Goal: Information Seeking & Learning: Check status

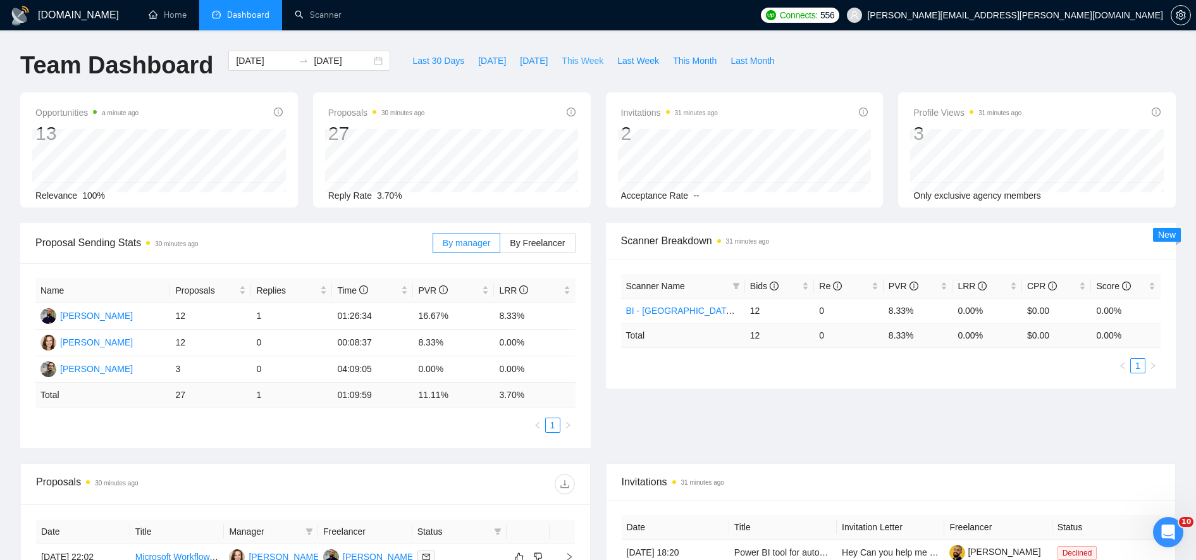
click at [574, 61] on span "This Week" at bounding box center [583, 61] width 42 height 14
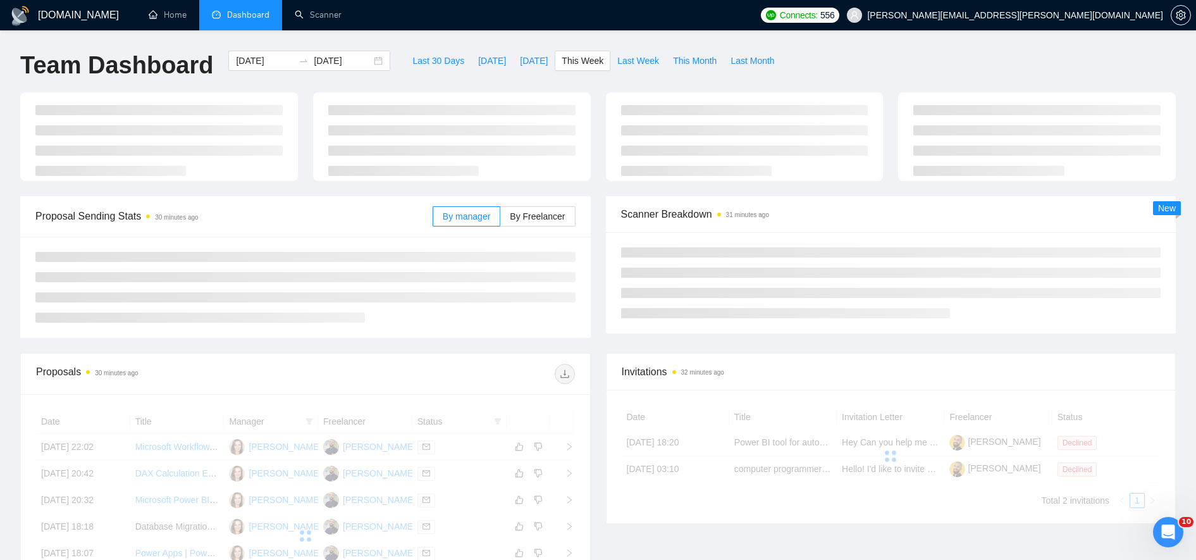
type input "[DATE]"
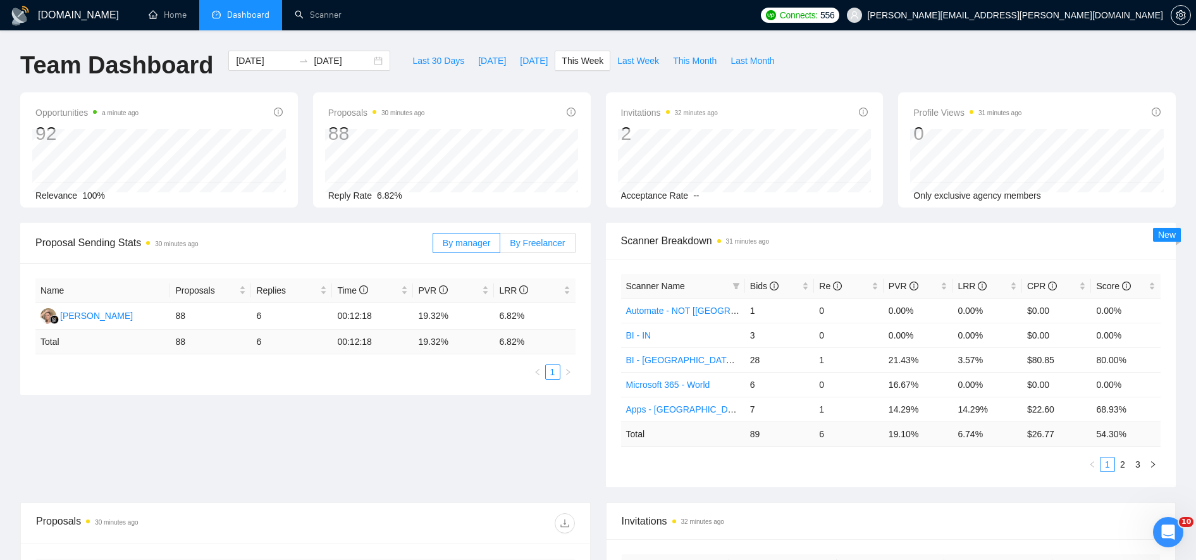
click at [534, 235] on label "By Freelancer" at bounding box center [537, 243] width 75 height 20
click at [500, 246] on input "By Freelancer" at bounding box center [500, 246] width 0 height 0
click at [790, 286] on span "Bids" at bounding box center [775, 286] width 50 height 14
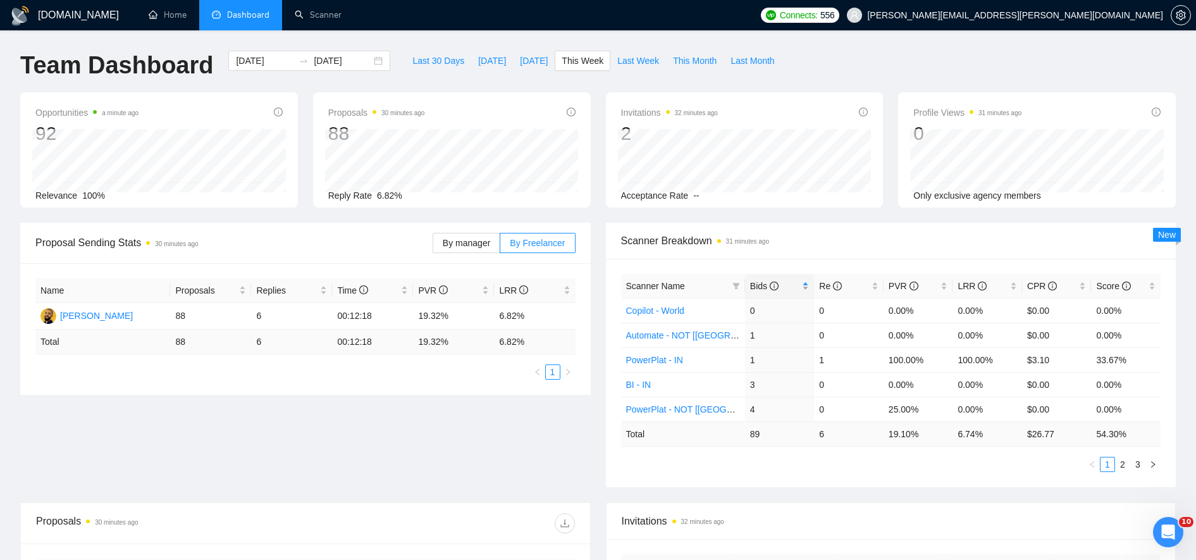
click at [790, 286] on span "Bids" at bounding box center [775, 286] width 50 height 14
click at [677, 59] on span "This Month" at bounding box center [695, 61] width 44 height 14
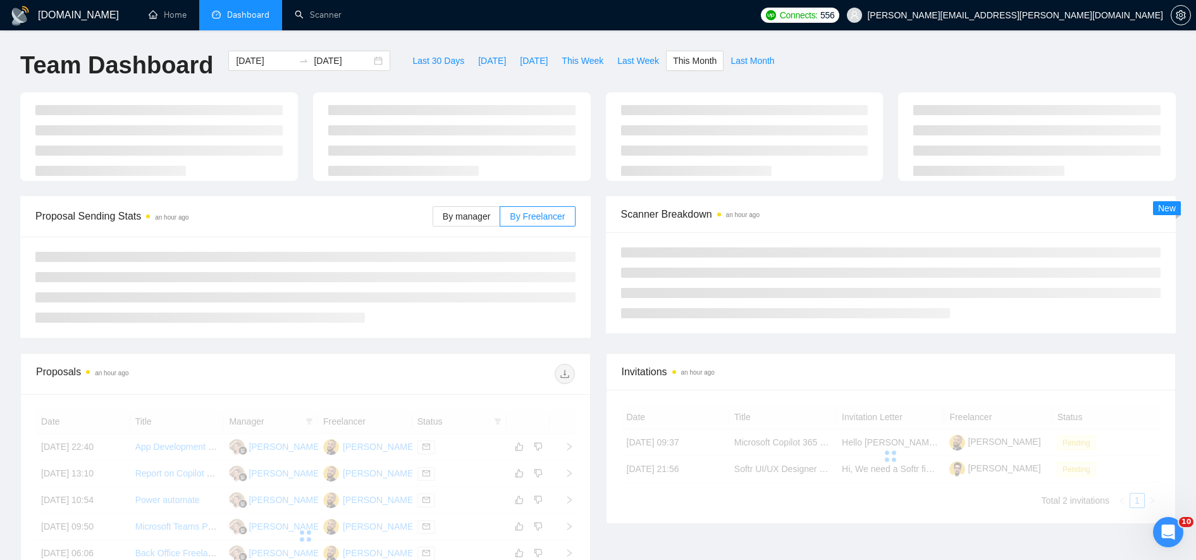
type input "[DATE]"
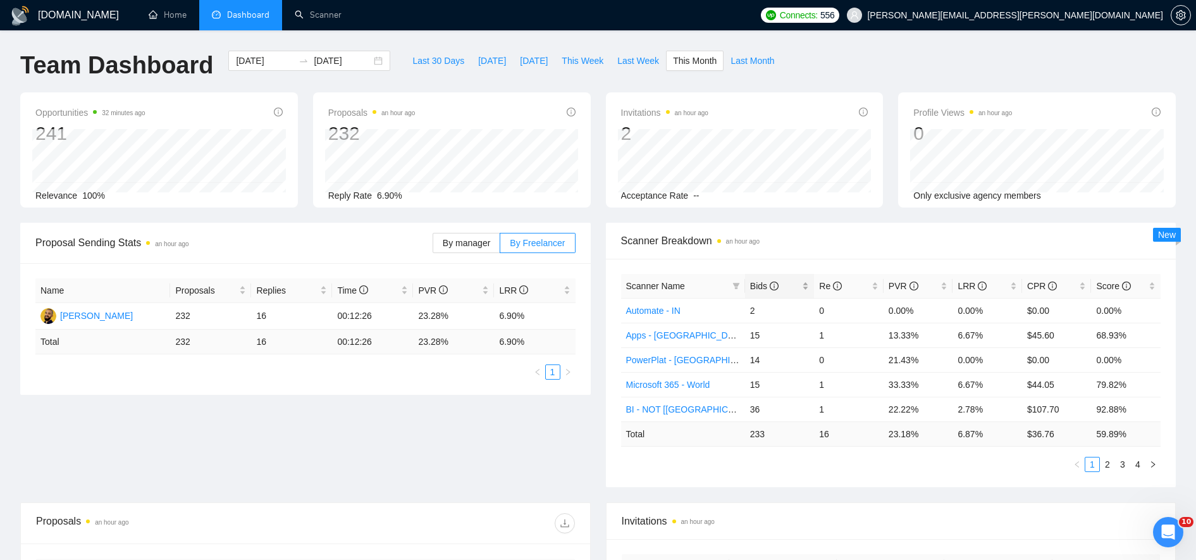
click at [807, 284] on div "Bids" at bounding box center [779, 286] width 59 height 14
click at [1105, 462] on link "2" at bounding box center [1107, 464] width 14 height 14
click at [694, 56] on span "This Month" at bounding box center [695, 61] width 44 height 14
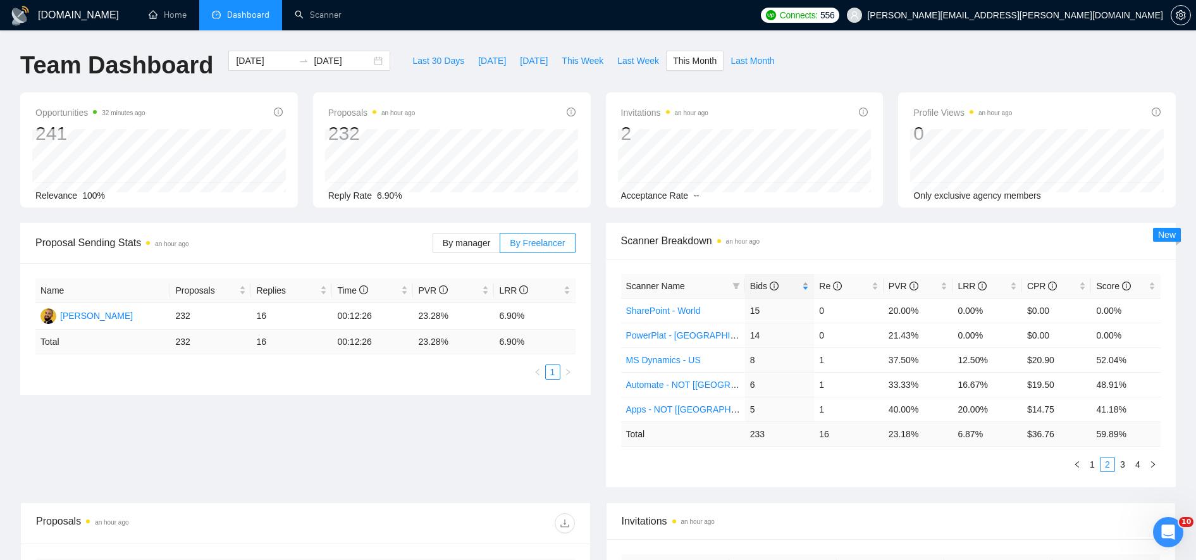
click at [801, 284] on div "Bids" at bounding box center [779, 286] width 59 height 14
click at [1090, 462] on link "1" at bounding box center [1092, 464] width 14 height 14
click at [1107, 469] on link "2" at bounding box center [1107, 464] width 14 height 14
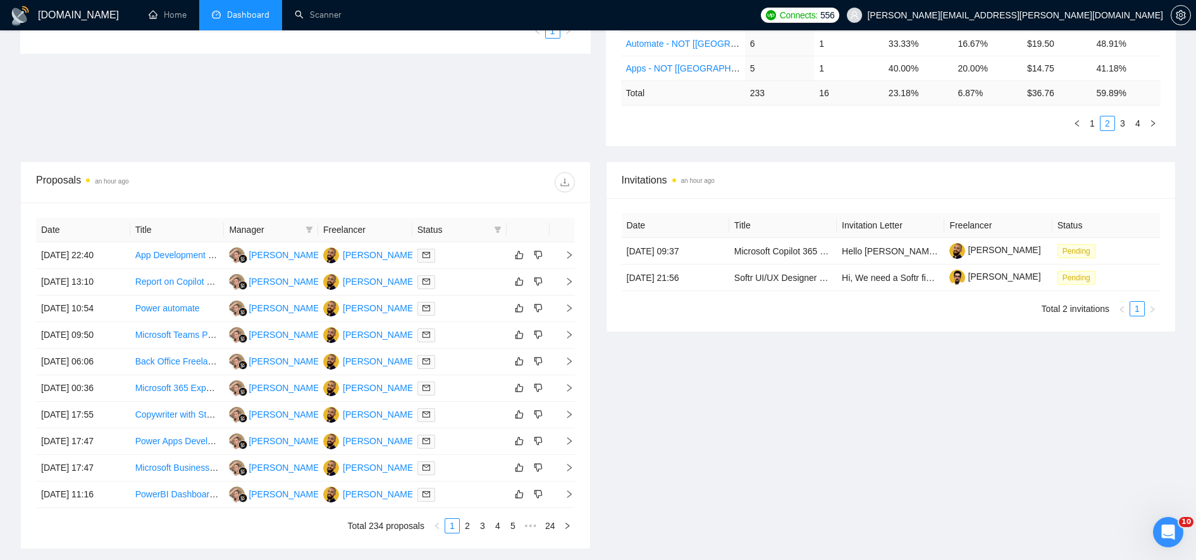
scroll to position [341, 0]
